Goal: Task Accomplishment & Management: Use online tool/utility

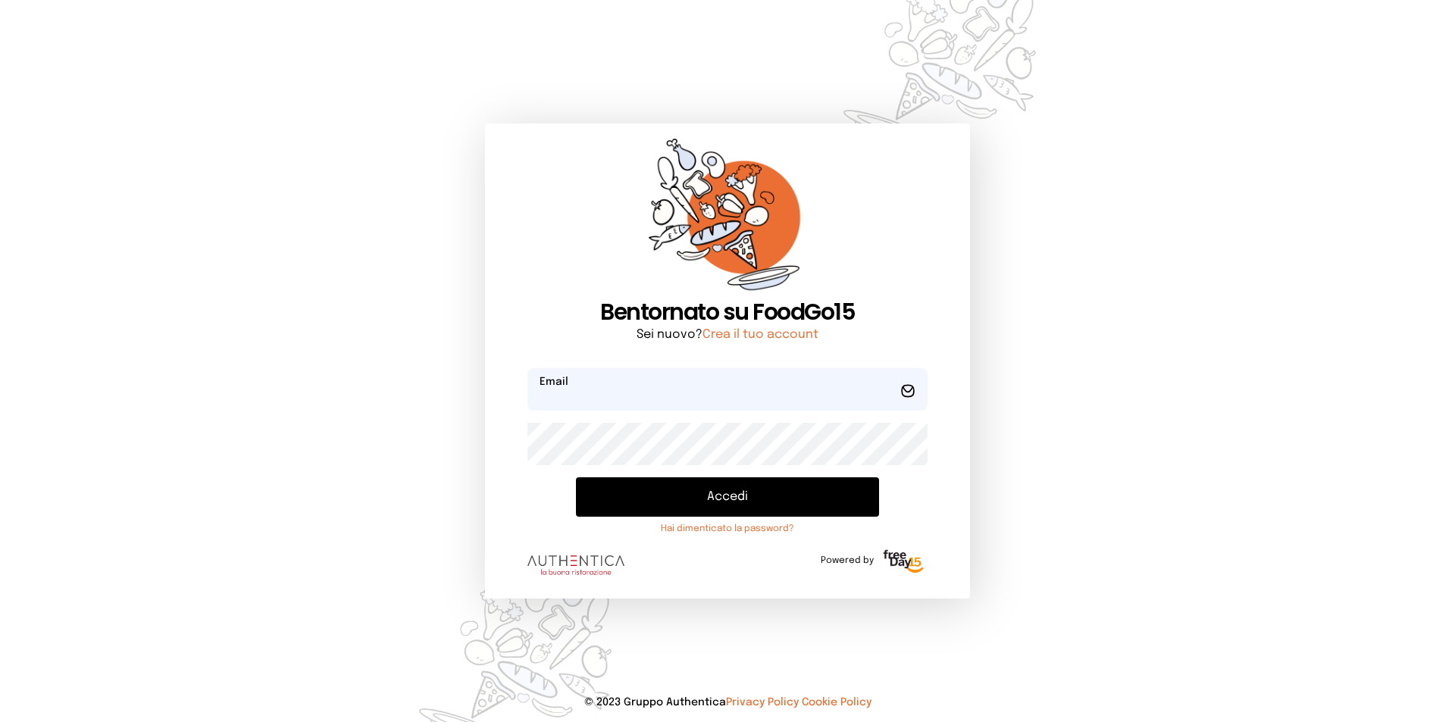
type input "**********"
click at [712, 479] on button "Accedi" at bounding box center [727, 496] width 303 height 39
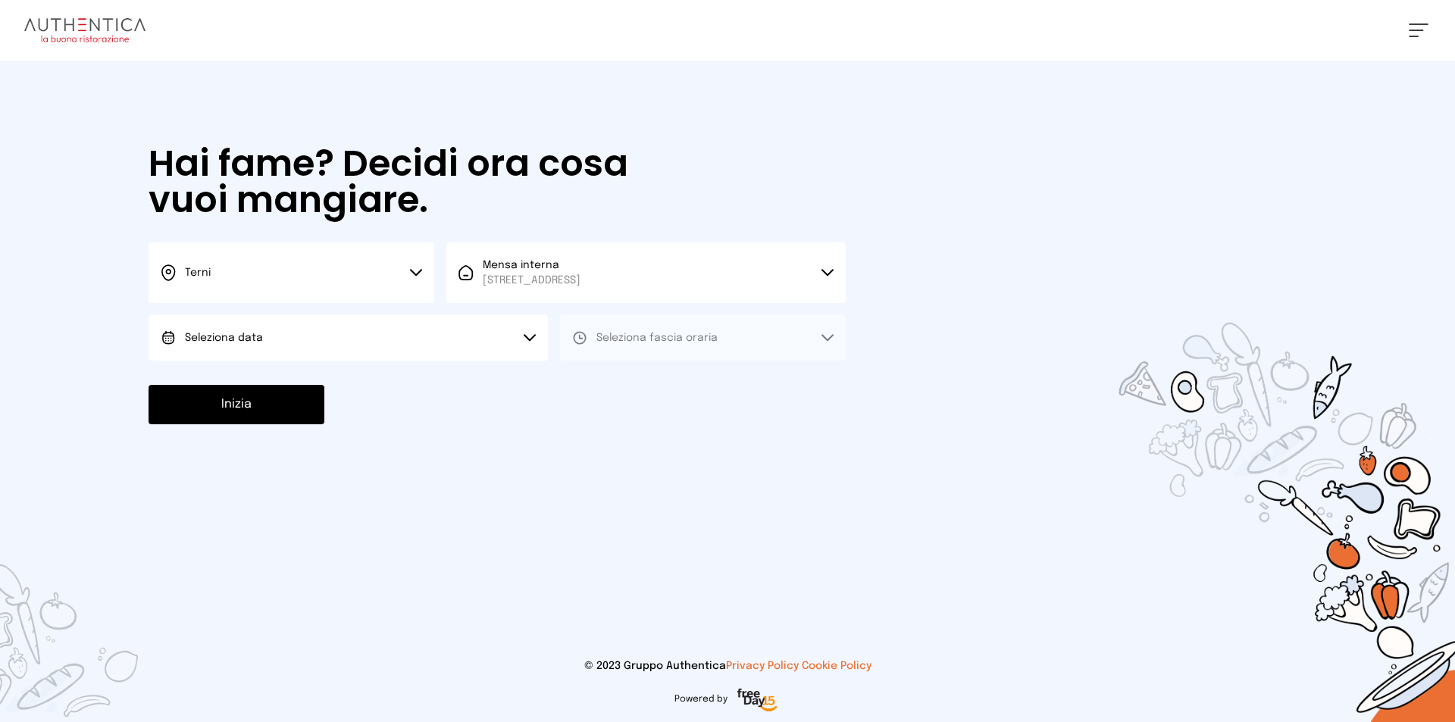
click at [501, 334] on button "Seleziona data" at bounding box center [347, 337] width 399 height 45
click at [495, 389] on li "[DATE], [DATE]" at bounding box center [347, 380] width 399 height 39
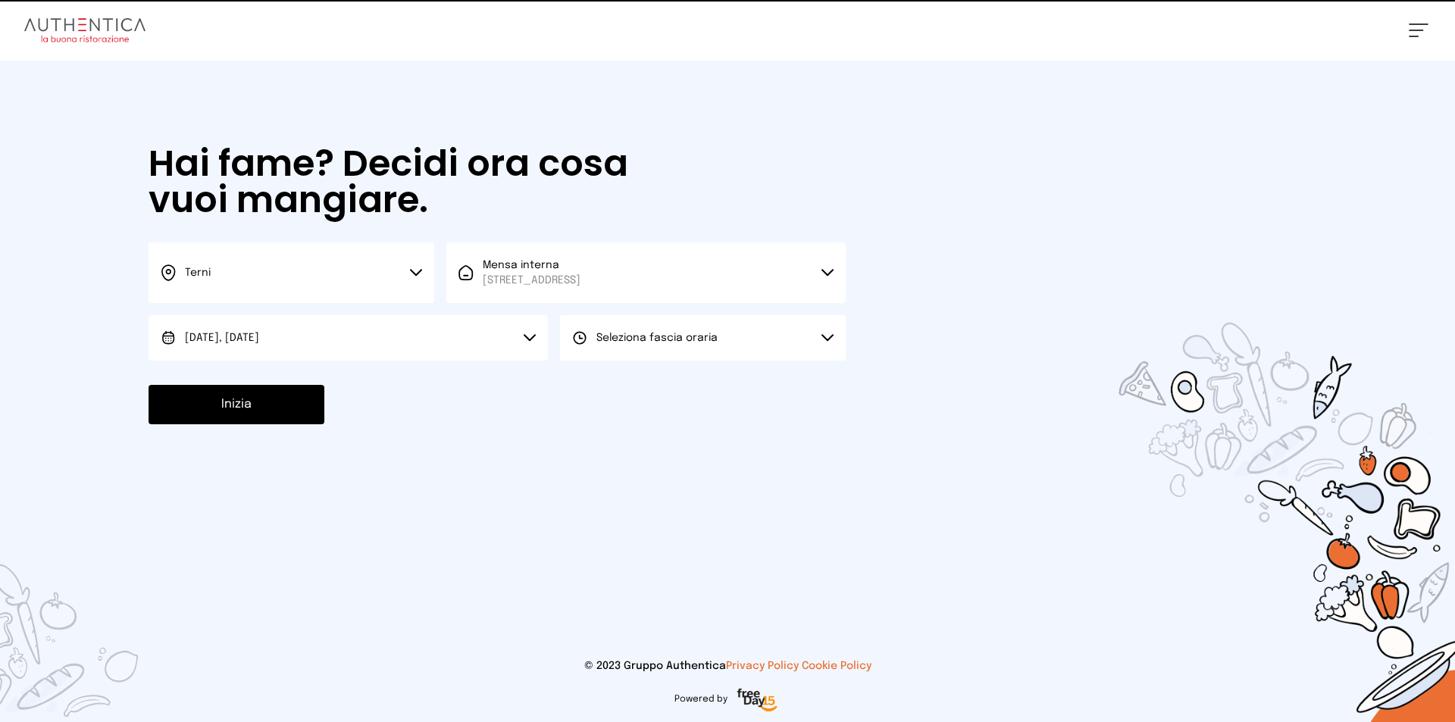
click at [562, 358] on button "Seleziona fascia oraria" at bounding box center [703, 337] width 286 height 45
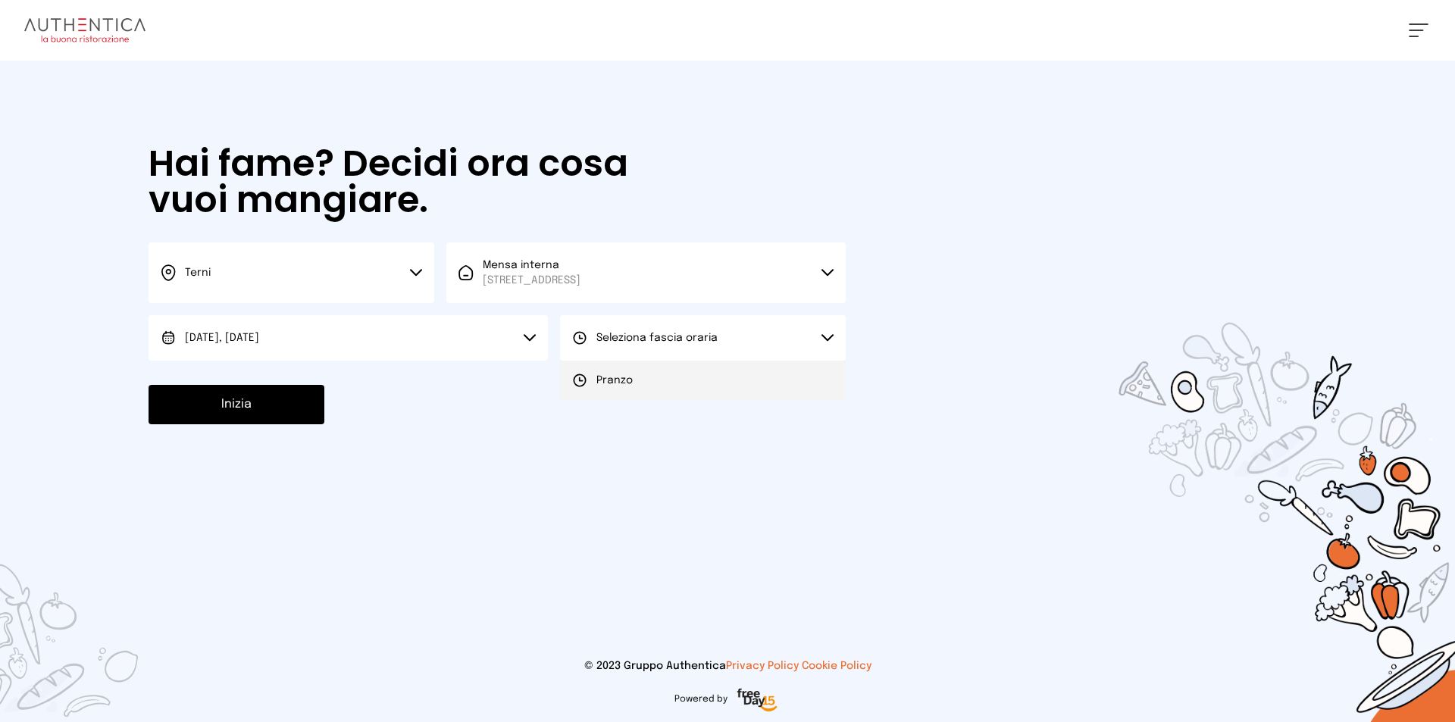
click at [600, 383] on span "Pranzo" at bounding box center [614, 380] width 36 height 15
click at [287, 399] on button "Inizia" at bounding box center [236, 404] width 176 height 39
